Goal: Navigation & Orientation: Find specific page/section

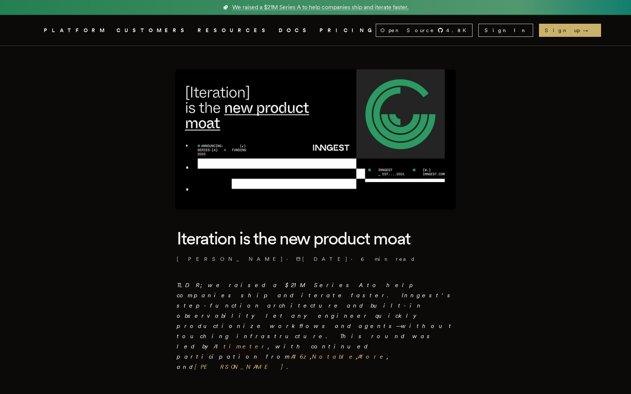
click at [243, 34] on icon "Global" at bounding box center [266, 57] width 46 height 61
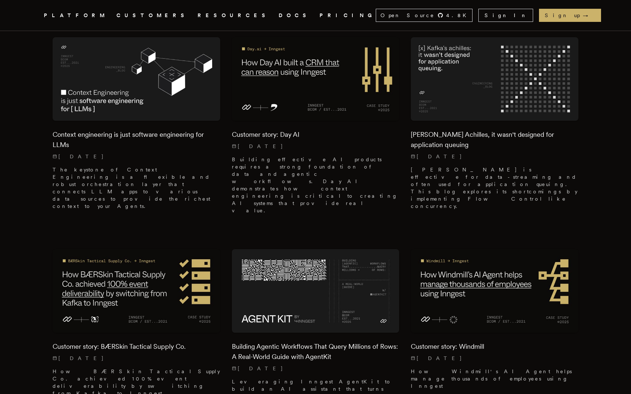
scroll to position [463, 0]
